Goal: Task Accomplishment & Management: Use online tool/utility

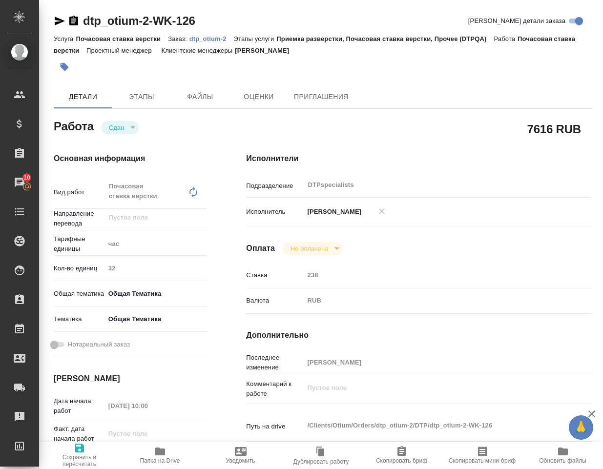
scroll to position [195, 0]
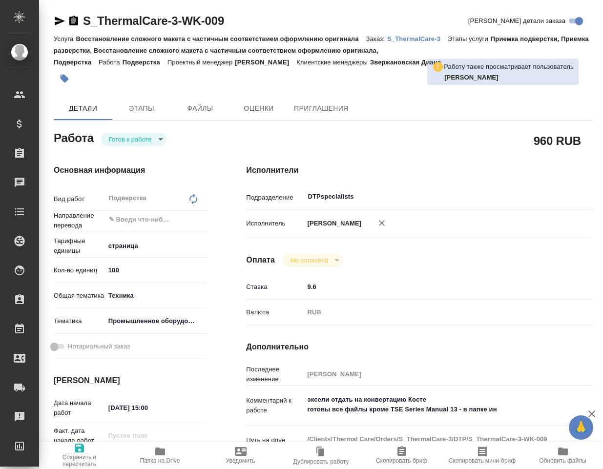
type textarea "x"
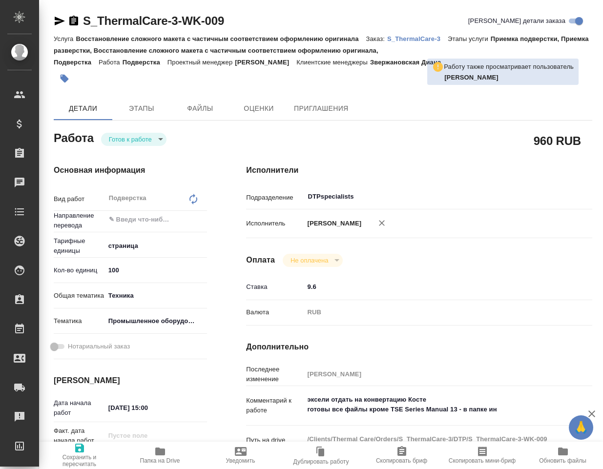
type textarea "x"
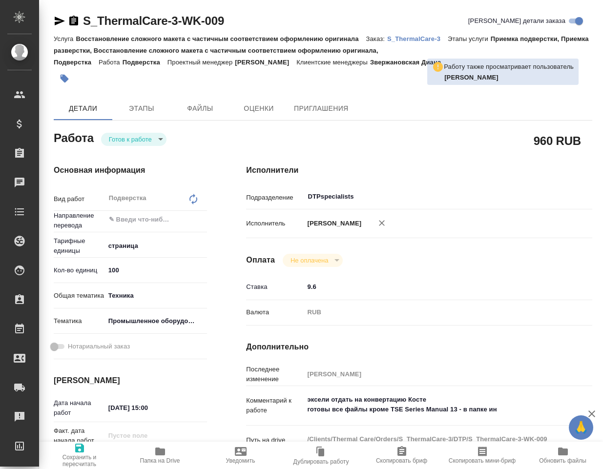
type textarea "x"
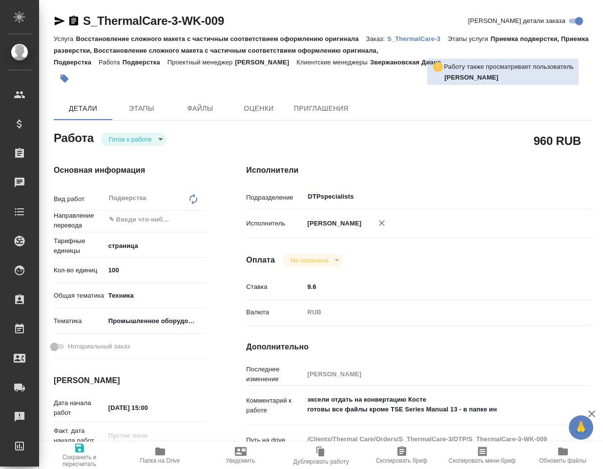
type textarea "x"
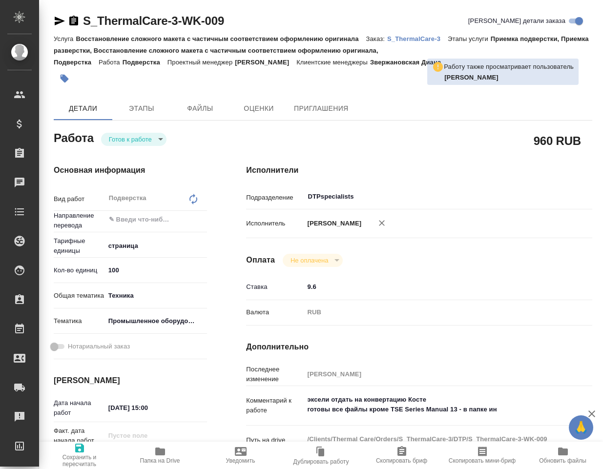
type textarea "x"
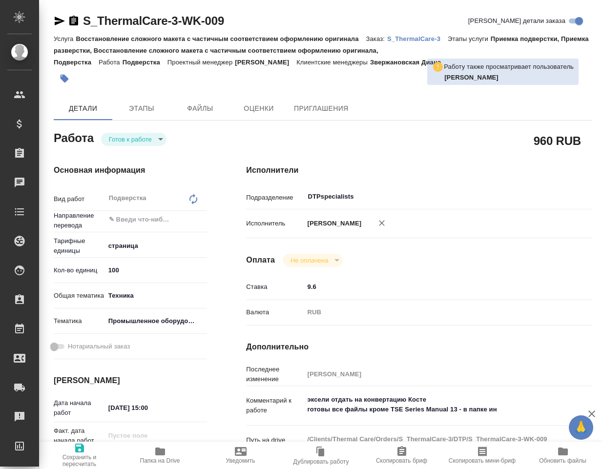
type textarea "x"
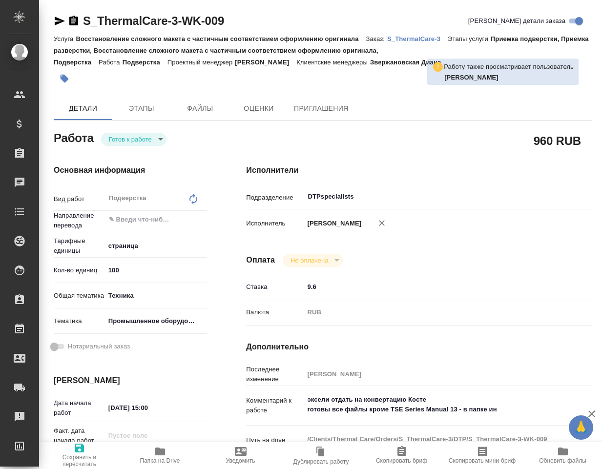
type textarea "x"
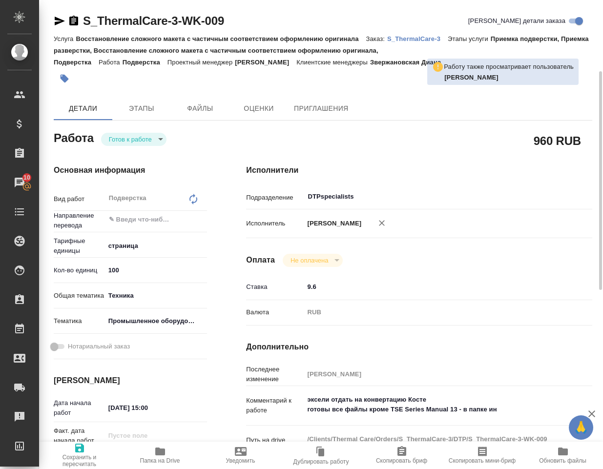
scroll to position [98, 0]
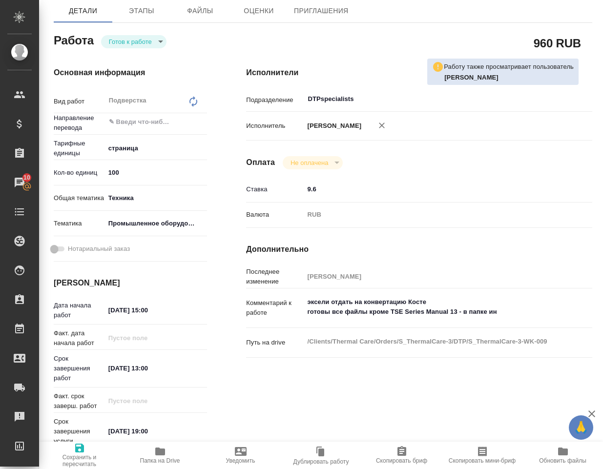
click at [161, 449] on icon "button" at bounding box center [160, 452] width 10 height 8
